Goal: Obtain resource: Obtain resource

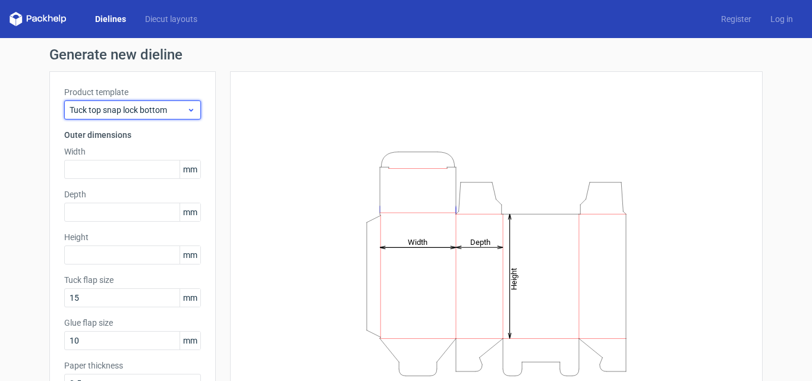
click at [159, 106] on span "Tuck top snap lock bottom" at bounding box center [128, 110] width 117 height 12
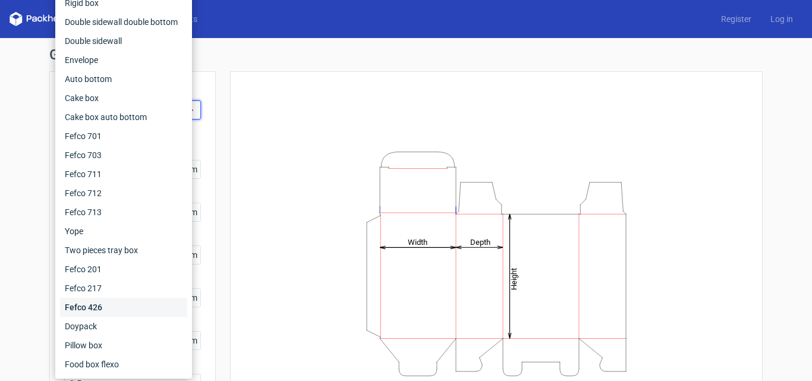
click at [108, 306] on div "Fefco 426" at bounding box center [123, 307] width 127 height 19
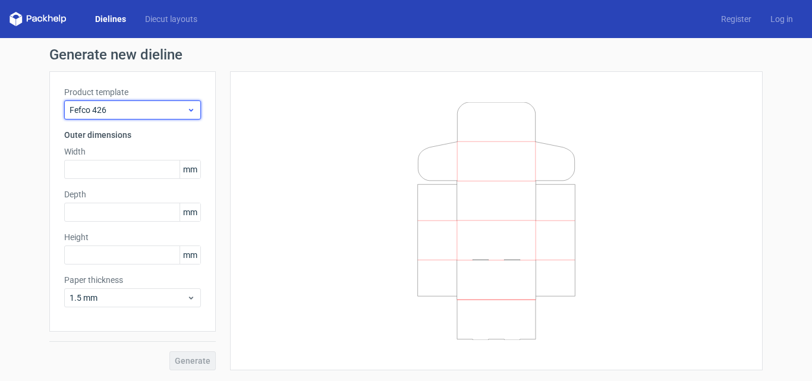
click at [155, 117] on div "Fefco 426" at bounding box center [132, 109] width 137 height 19
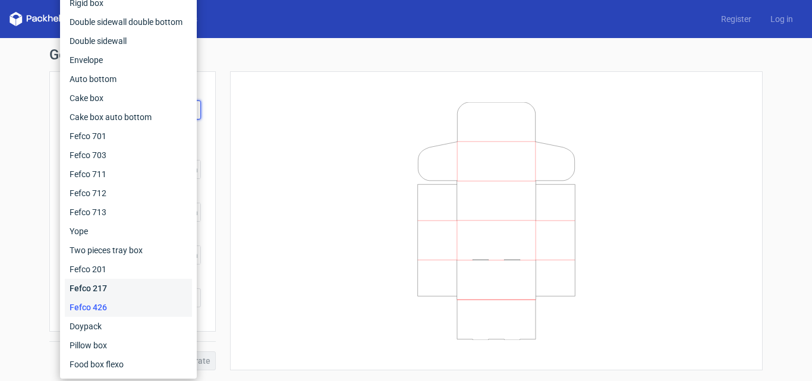
click at [119, 280] on div "Fefco 217" at bounding box center [128, 288] width 127 height 19
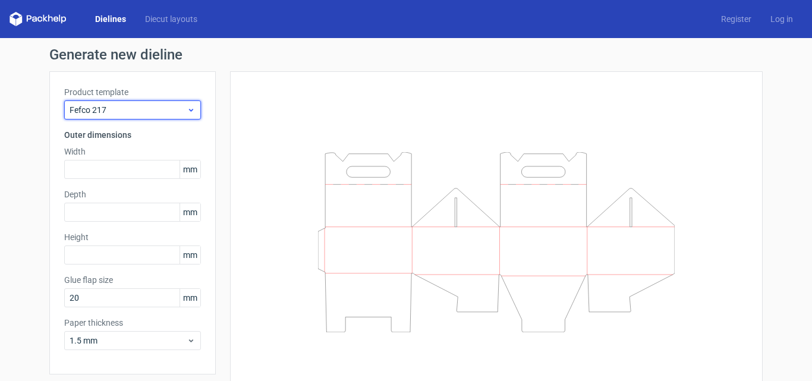
click at [151, 110] on span "Fefco 217" at bounding box center [128, 110] width 117 height 12
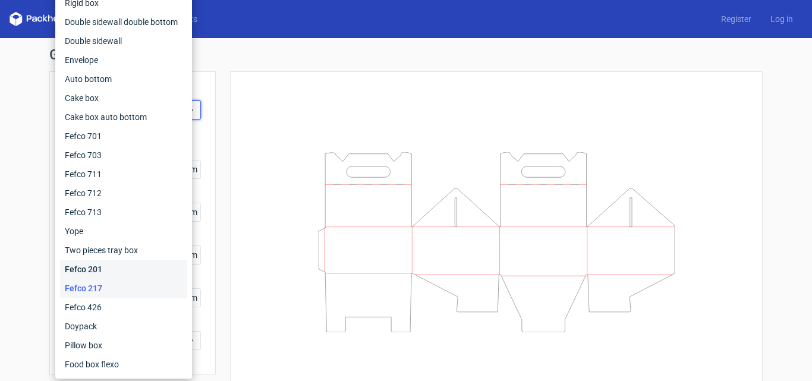
click at [110, 274] on div "Fefco 201" at bounding box center [123, 269] width 127 height 19
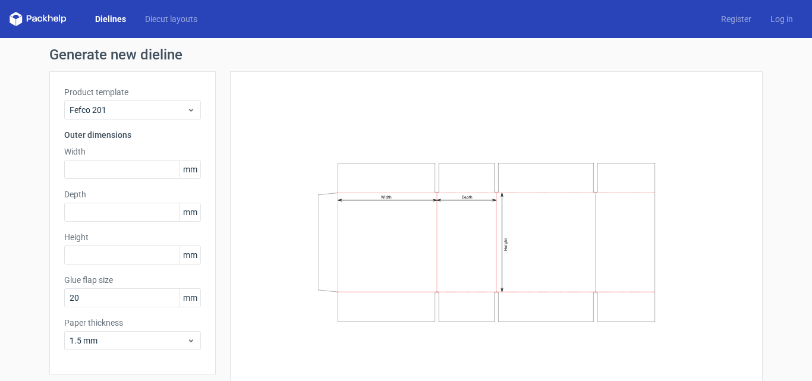
click at [149, 78] on div "Product template Fefco 201 Outer dimensions Width mm Depth mm Height mm Glue fl…" at bounding box center [132, 222] width 166 height 303
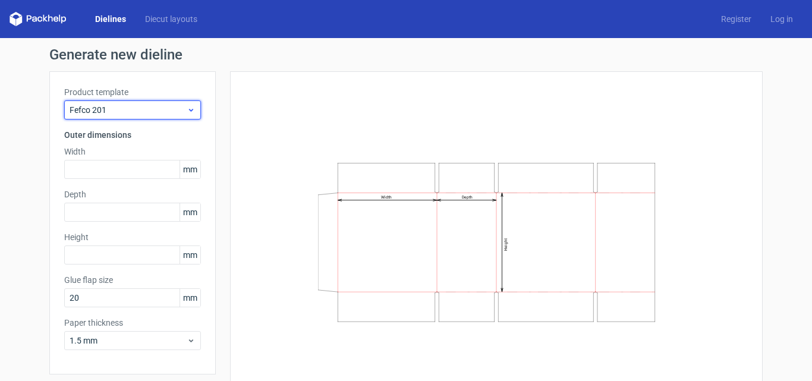
click at [133, 105] on div "Fefco 201" at bounding box center [132, 109] width 137 height 19
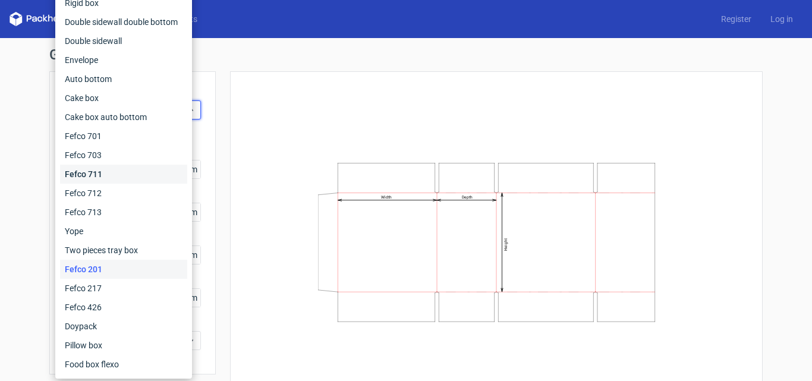
click at [128, 165] on div "Fefco 711" at bounding box center [123, 174] width 127 height 19
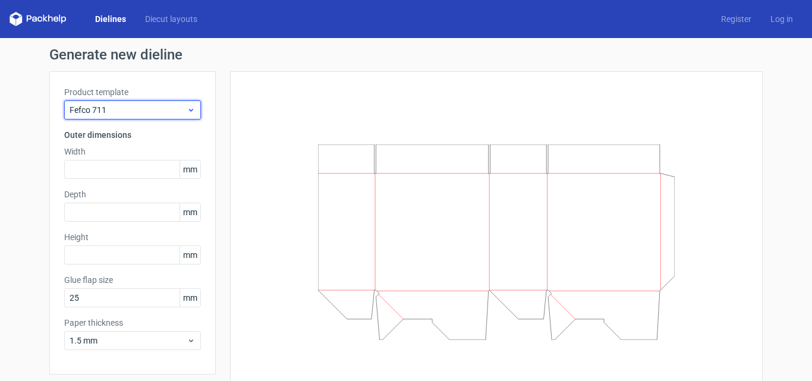
click at [124, 117] on div "Fefco 711" at bounding box center [132, 109] width 137 height 19
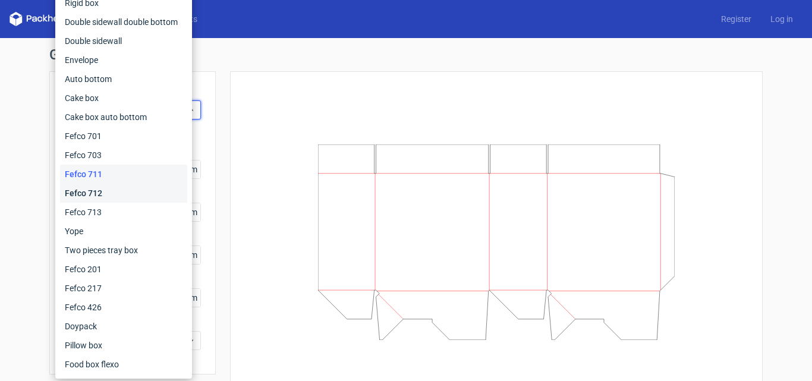
click at [107, 188] on div "Fefco 712" at bounding box center [123, 193] width 127 height 19
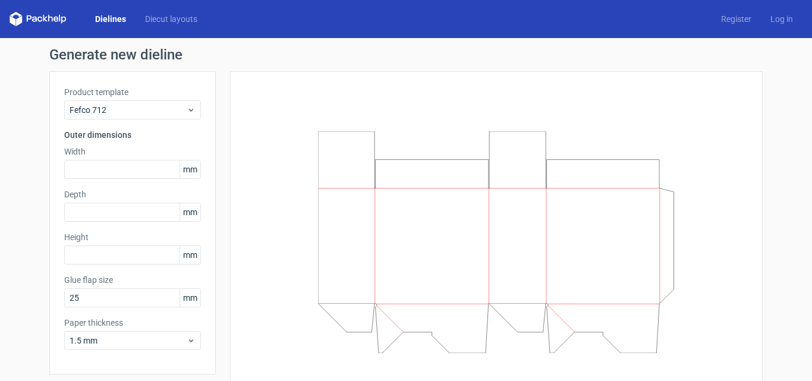
drag, startPoint x: 119, startPoint y: 90, endPoint x: 117, endPoint y: 96, distance: 6.4
click at [119, 92] on label "Product template" at bounding box center [132, 92] width 137 height 12
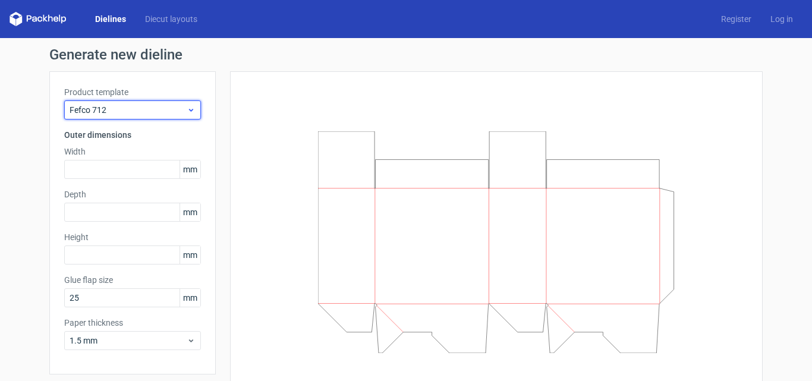
click at [115, 102] on div "Fefco 712" at bounding box center [132, 109] width 137 height 19
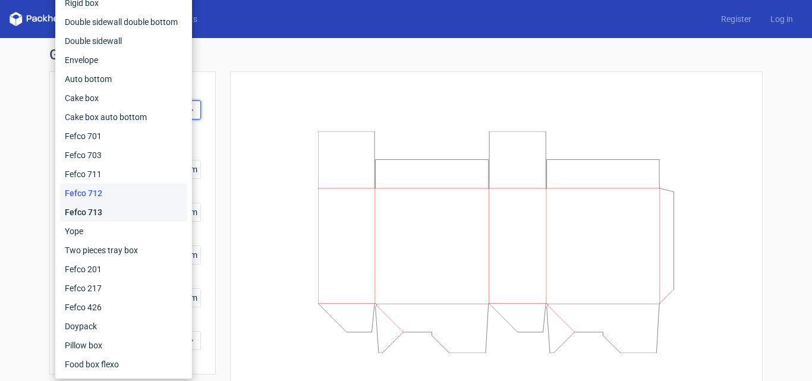
click at [118, 211] on div "Fefco 713" at bounding box center [123, 212] width 127 height 19
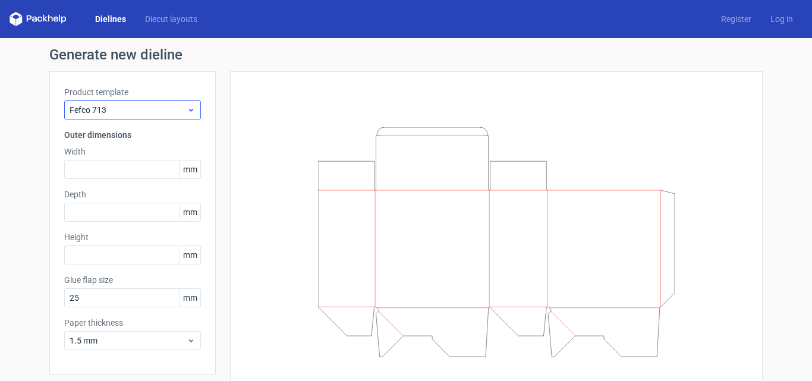
drag, startPoint x: 130, startPoint y: 92, endPoint x: 131, endPoint y: 105, distance: 13.7
click at [131, 99] on div "Product template Fefco 713" at bounding box center [132, 102] width 137 height 33
click at [131, 105] on span "Fefco 713" at bounding box center [128, 110] width 117 height 12
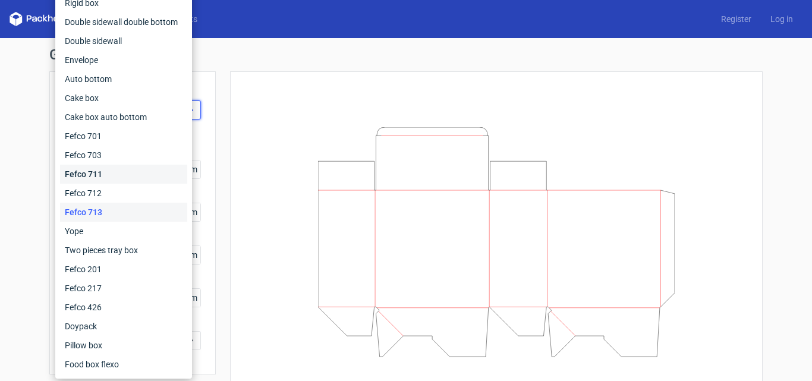
click at [113, 165] on div "Fefco 711" at bounding box center [123, 174] width 127 height 19
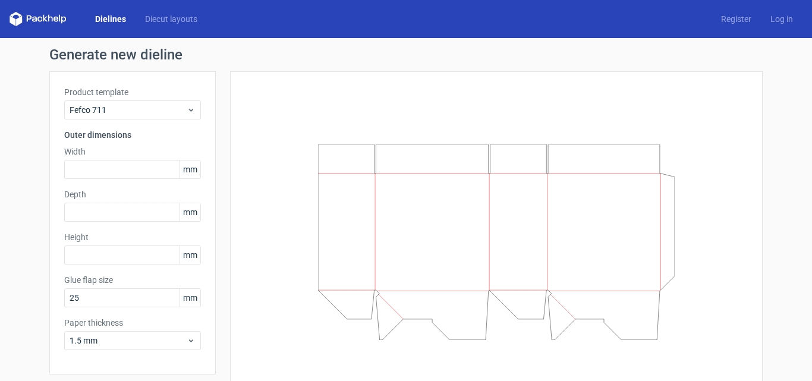
click at [138, 67] on div "Generate new dieline Product template Fefco 711 Outer dimensions Width mm Depth…" at bounding box center [406, 231] width 714 height 366
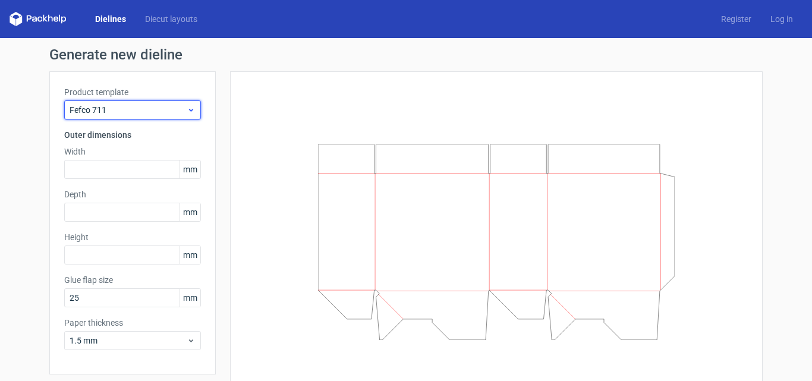
click at [128, 102] on div "Fefco 711" at bounding box center [132, 109] width 137 height 19
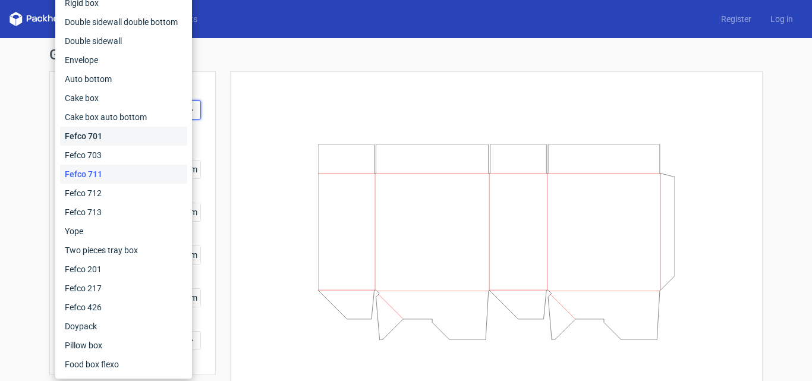
click at [118, 132] on div "Fefco 701" at bounding box center [123, 136] width 127 height 19
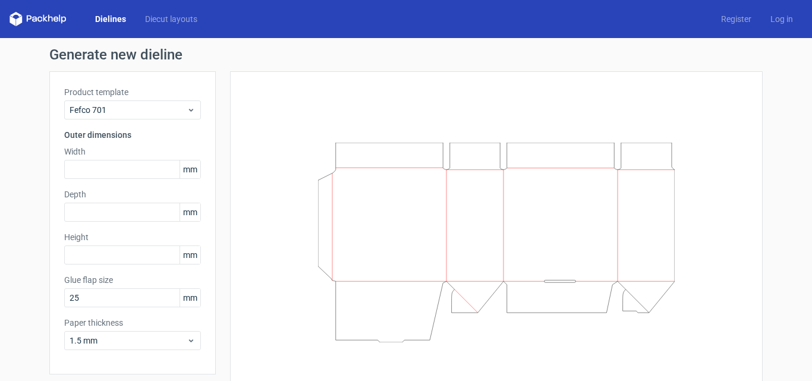
click at [137, 92] on label "Product template" at bounding box center [132, 92] width 137 height 12
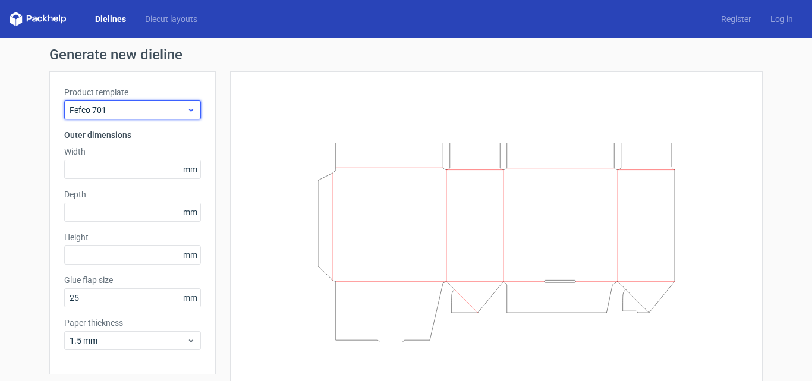
click at [131, 102] on div "Fefco 701" at bounding box center [132, 109] width 137 height 19
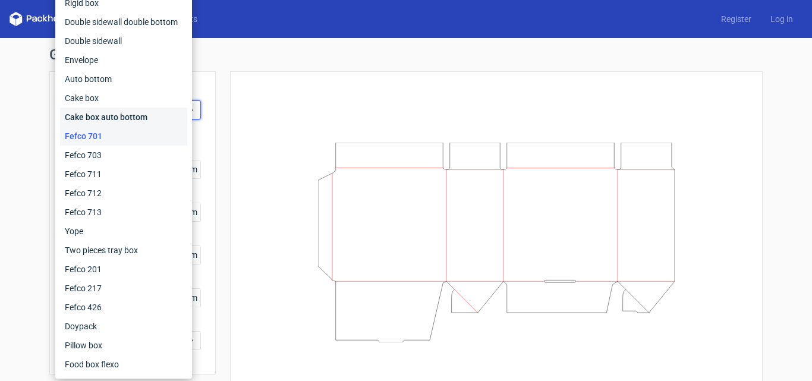
click at [131, 122] on div "Cake box auto bottom" at bounding box center [123, 117] width 127 height 19
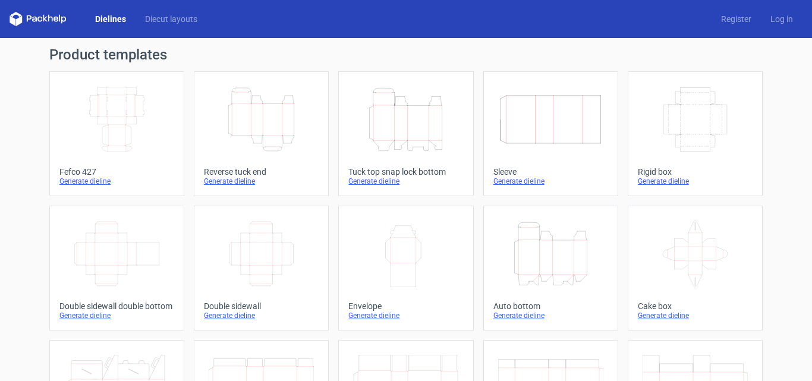
scroll to position [119, 0]
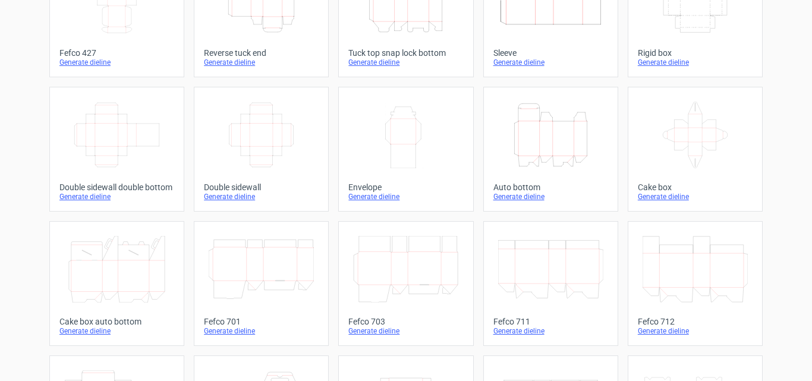
click at [240, 189] on div "Double sidewall" at bounding box center [261, 188] width 115 height 10
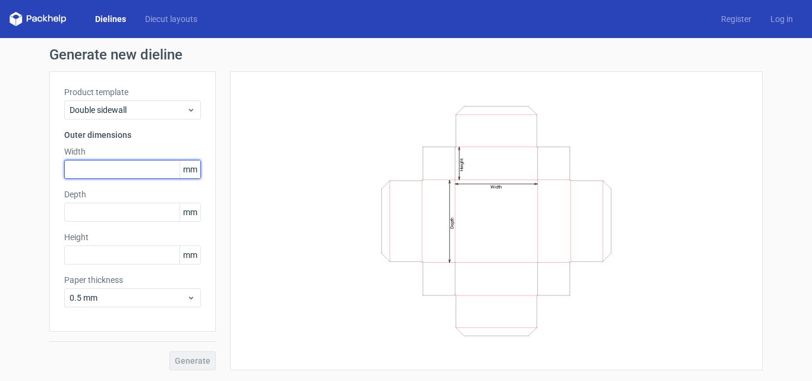
click at [142, 162] on input "text" at bounding box center [132, 169] width 137 height 19
type input "160"
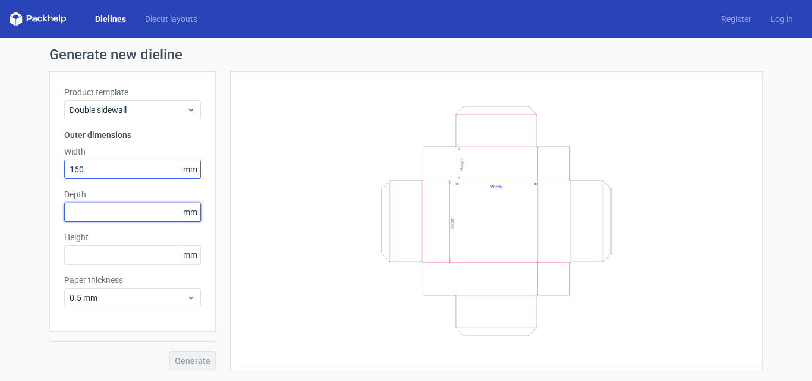
type input "1"
type input "80"
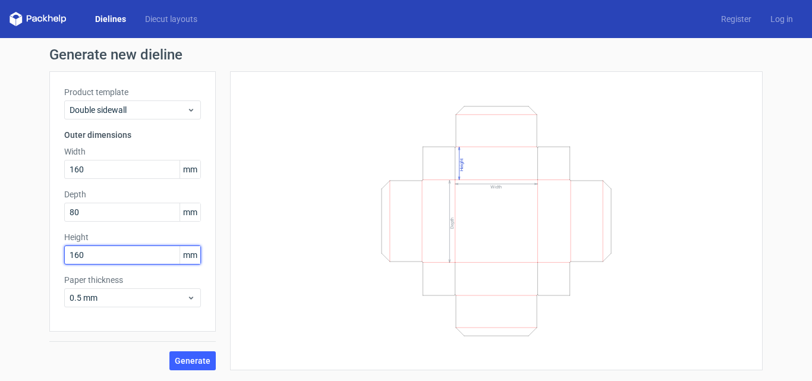
type input "160"
click at [192, 350] on div "Generate" at bounding box center [132, 351] width 166 height 39
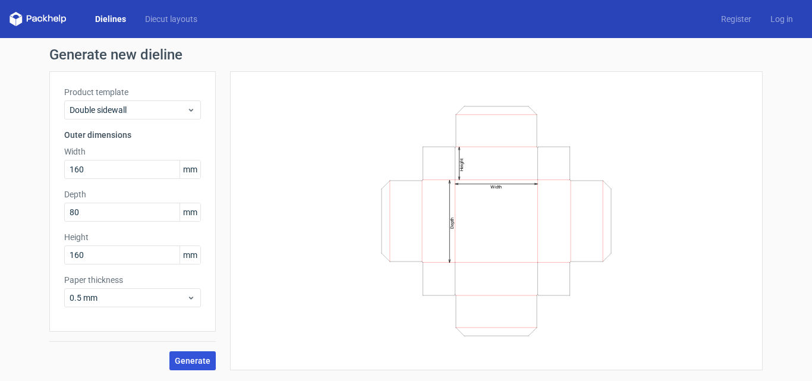
click at [192, 359] on span "Generate" at bounding box center [193, 361] width 36 height 8
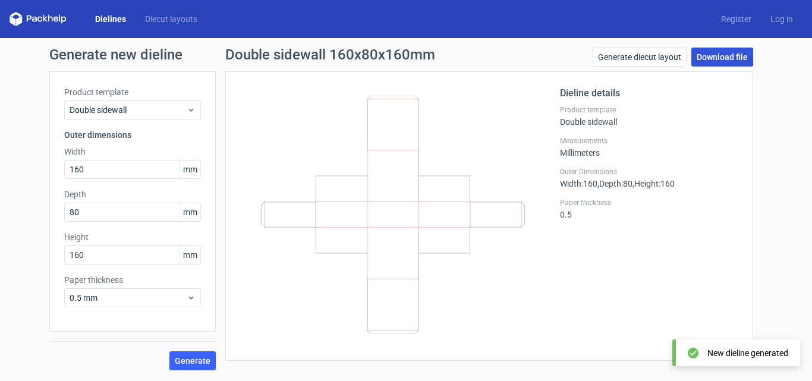
click at [729, 61] on link "Download file" at bounding box center [723, 57] width 62 height 19
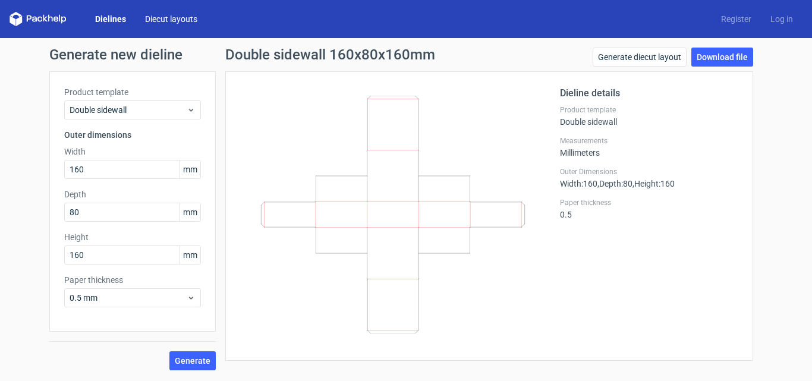
click at [169, 16] on link "Diecut layouts" at bounding box center [171, 19] width 71 height 12
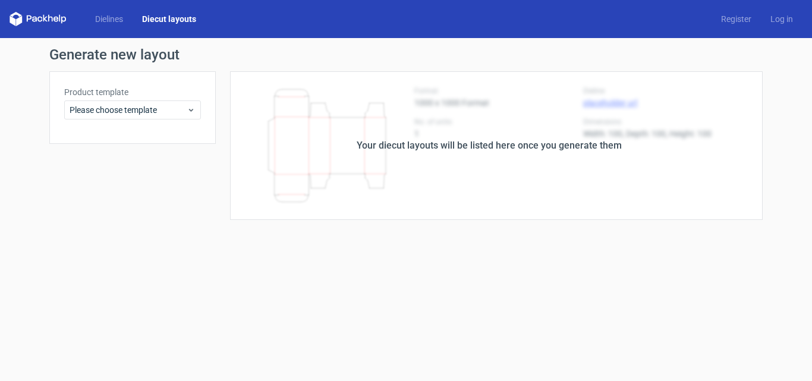
click at [410, 136] on div "Your diecut layouts will be listed here once you generate them" at bounding box center [489, 145] width 547 height 149
click at [546, 139] on div "Your diecut layouts will be listed here once you generate them" at bounding box center [489, 146] width 265 height 14
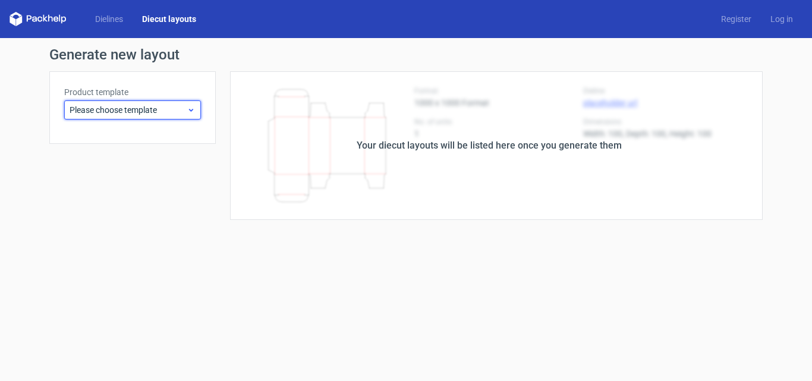
click at [180, 113] on span "Please choose template" at bounding box center [128, 110] width 117 height 12
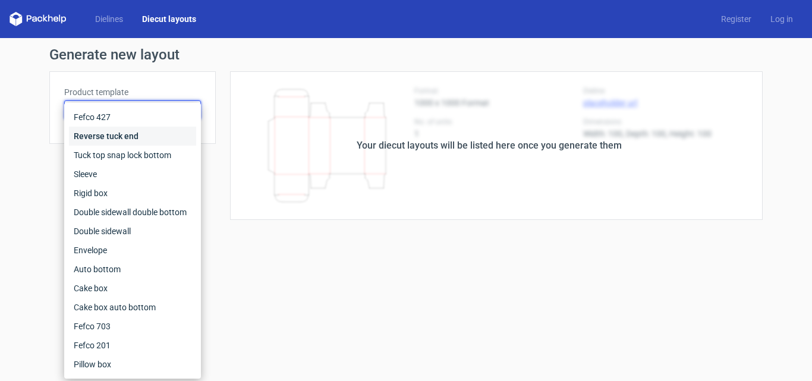
click at [152, 137] on div "Reverse tuck end" at bounding box center [132, 136] width 127 height 19
